Goal: Task Accomplishment & Management: Manage account settings

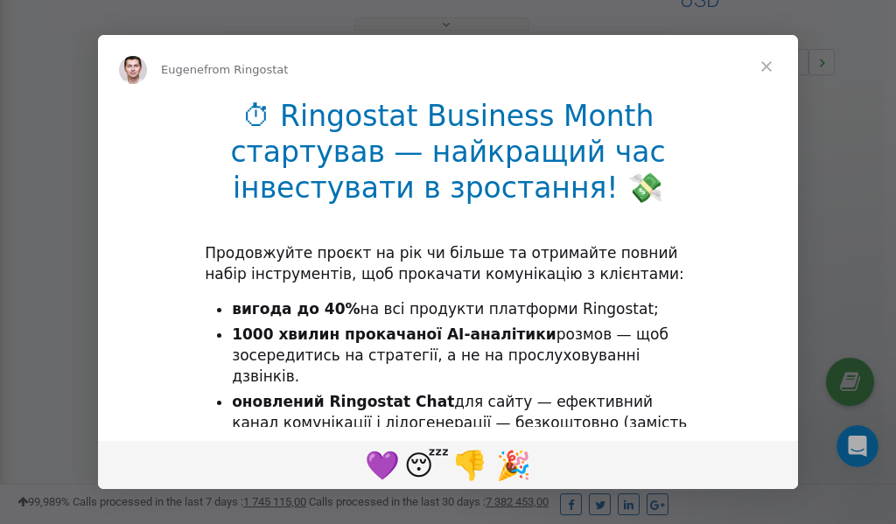
click at [767, 64] on span "Close" at bounding box center [766, 66] width 63 height 63
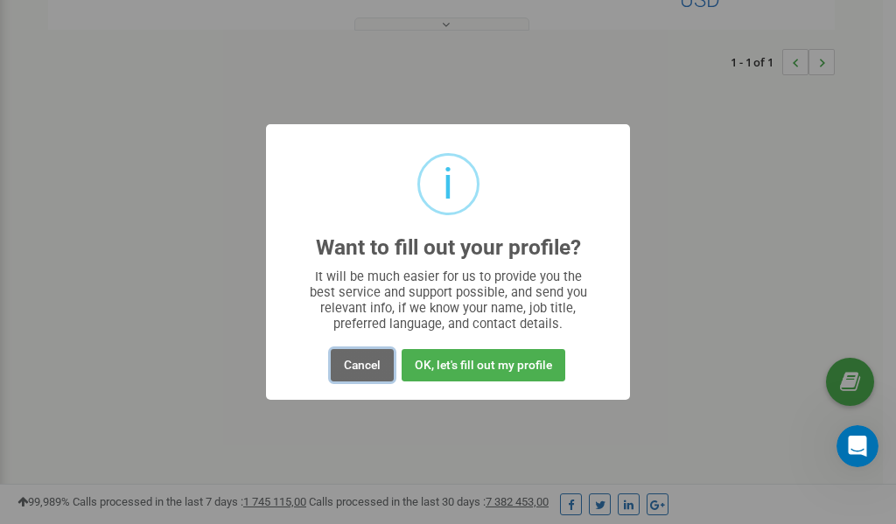
click at [371, 369] on button "Cancel" at bounding box center [362, 365] width 63 height 32
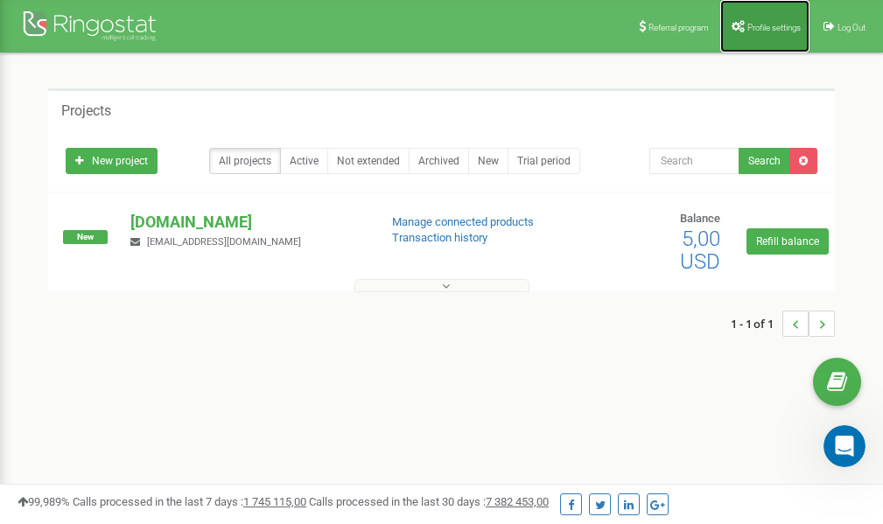
click at [775, 27] on span "Profile settings" at bounding box center [773, 28] width 53 height 10
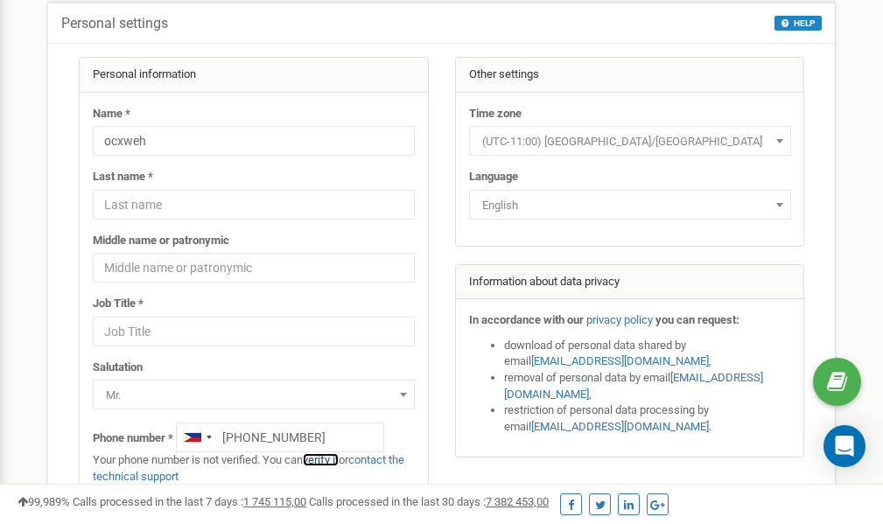
click at [326, 461] on link "verify it" at bounding box center [321, 459] width 36 height 13
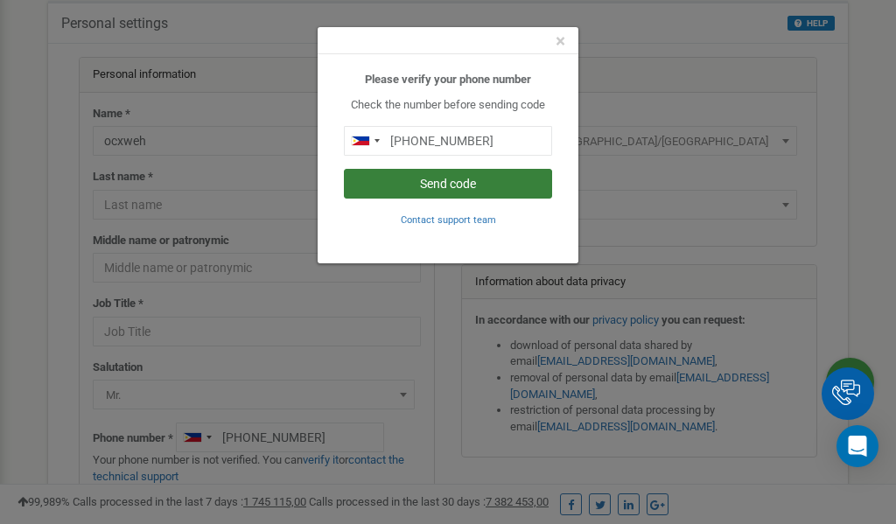
click at [434, 184] on button "Send code" at bounding box center [448, 184] width 208 height 30
